Goal: Download file/media

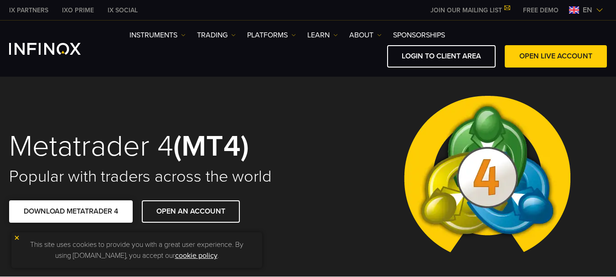
click at [70, 204] on link "DOWNLOAD METATRADER 4" at bounding box center [71, 211] width 124 height 22
click at [380, 101] on div at bounding box center [487, 177] width 239 height 200
click at [601, 9] on img at bounding box center [599, 9] width 7 height 7
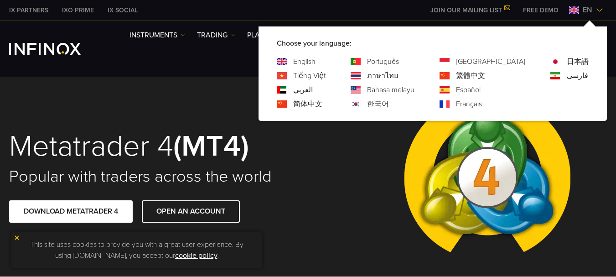
click at [398, 78] on link "ภาษาไทย" at bounding box center [382, 75] width 31 height 11
